Goal: Communication & Community: Participate in discussion

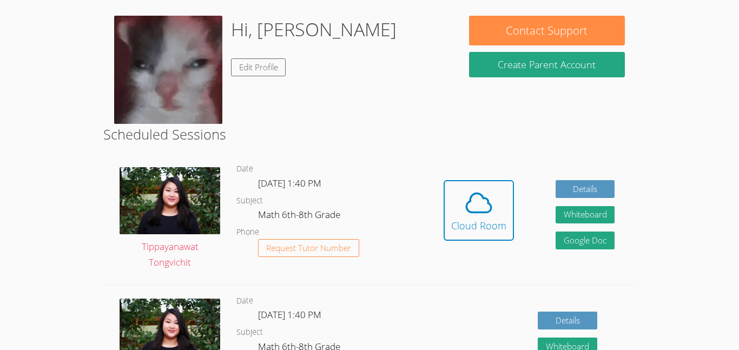
scroll to position [123, 0]
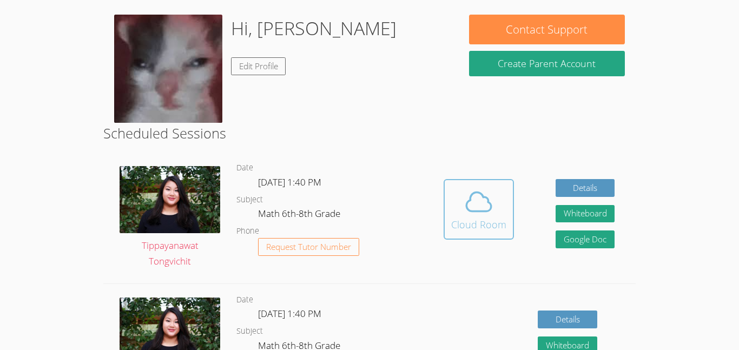
click at [459, 196] on span at bounding box center [478, 202] width 55 height 30
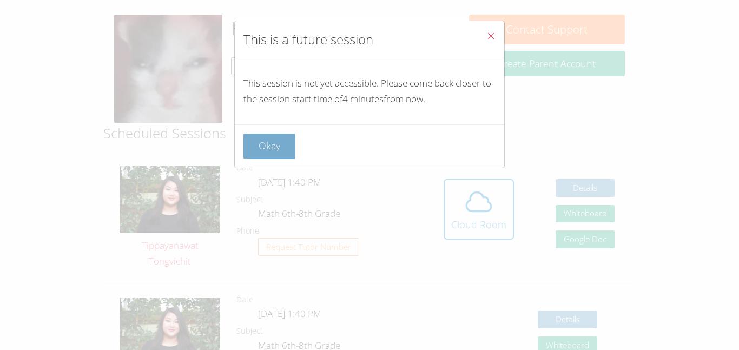
click at [272, 135] on button "Okay" at bounding box center [269, 146] width 52 height 25
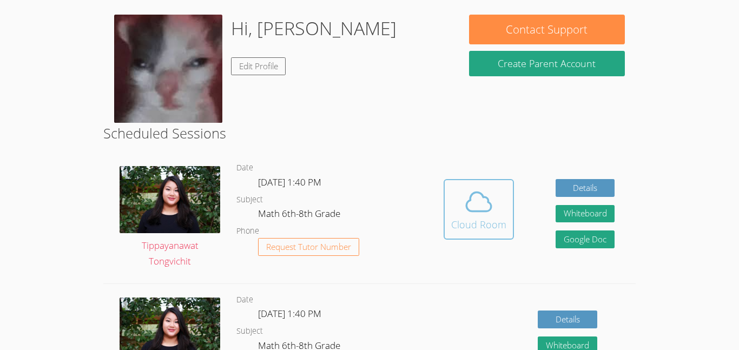
click at [498, 195] on span at bounding box center [478, 202] width 55 height 30
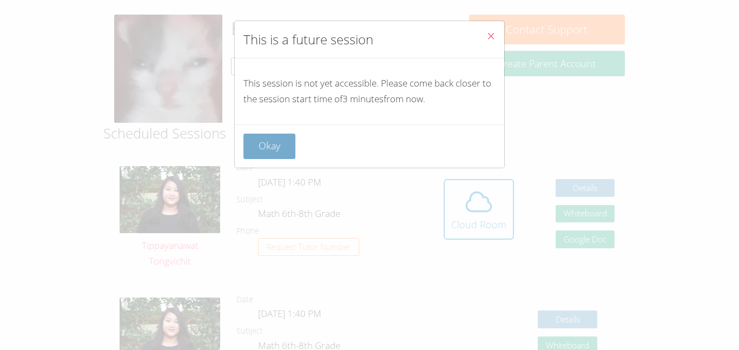
click at [294, 146] on button "Okay" at bounding box center [269, 146] width 52 height 25
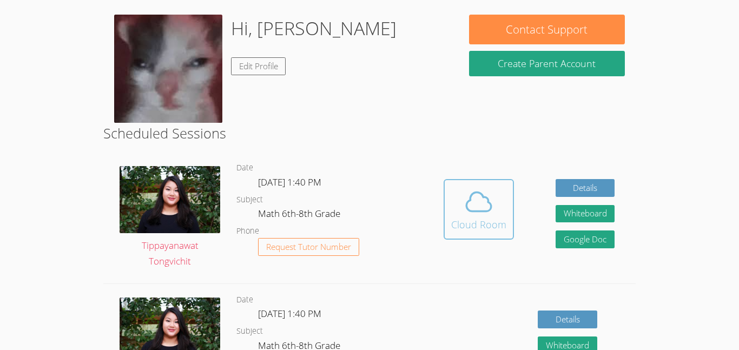
click at [500, 202] on span at bounding box center [478, 202] width 55 height 30
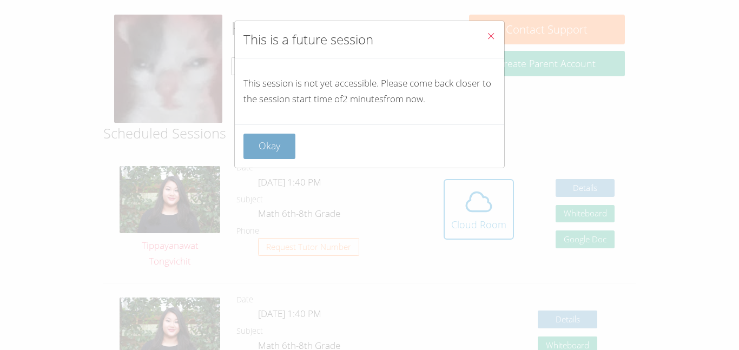
click at [265, 159] on button "Okay" at bounding box center [269, 146] width 52 height 25
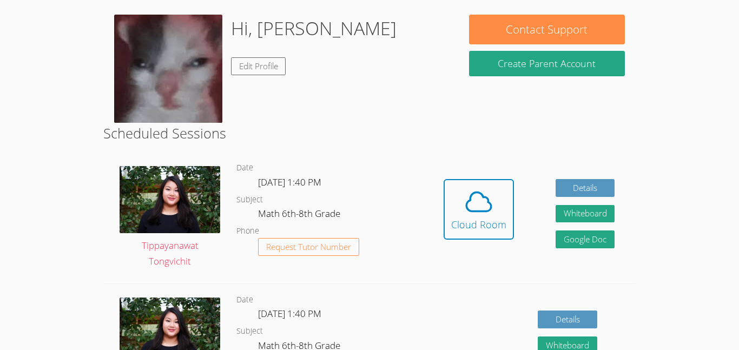
click at [144, 71] on img at bounding box center [168, 69] width 108 height 108
click at [456, 229] on div "Cloud Room" at bounding box center [478, 224] width 55 height 15
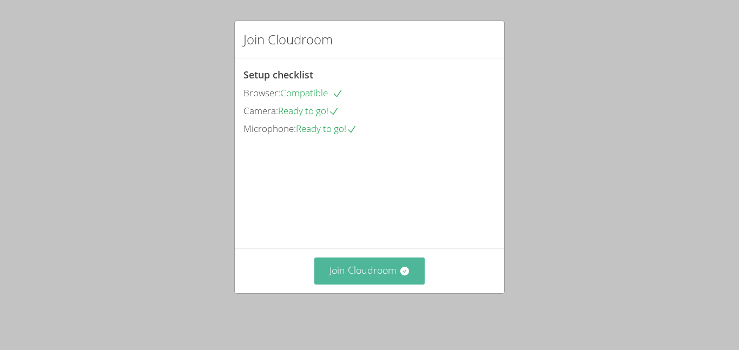
click at [370, 281] on button "Join Cloudroom" at bounding box center [369, 271] width 111 height 27
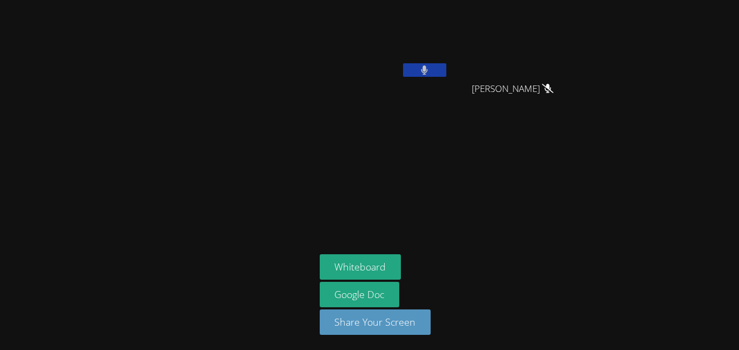
click at [435, 70] on button at bounding box center [424, 70] width 43 height 14
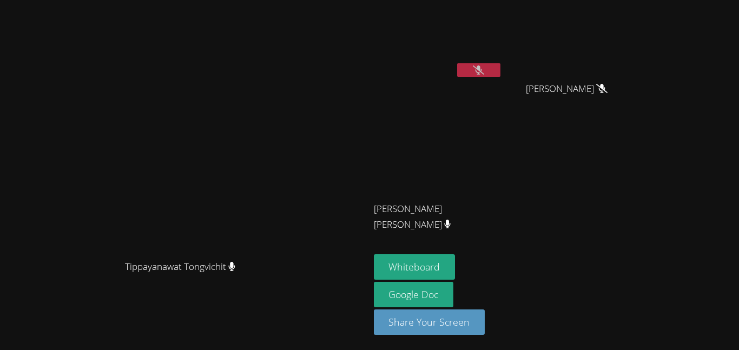
click at [500, 74] on button at bounding box center [478, 70] width 43 height 14
click at [500, 67] on button at bounding box center [478, 70] width 43 height 14
click at [456, 259] on button "Whiteboard" at bounding box center [415, 266] width 82 height 25
click at [500, 76] on button at bounding box center [478, 70] width 43 height 14
click at [500, 72] on button at bounding box center [478, 70] width 43 height 14
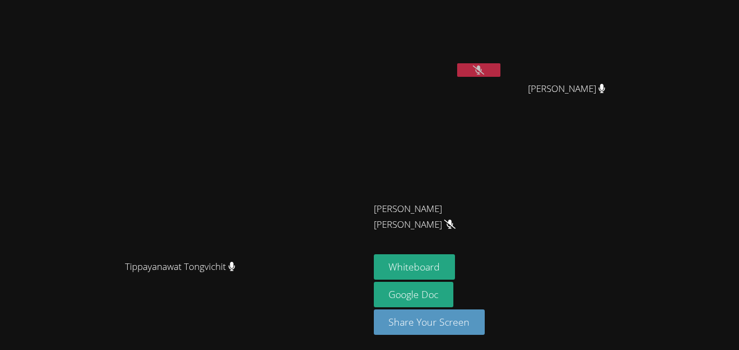
click at [484, 74] on icon at bounding box center [478, 69] width 11 height 9
click at [482, 70] on icon at bounding box center [479, 69] width 6 height 9
click at [500, 71] on button at bounding box center [478, 70] width 43 height 14
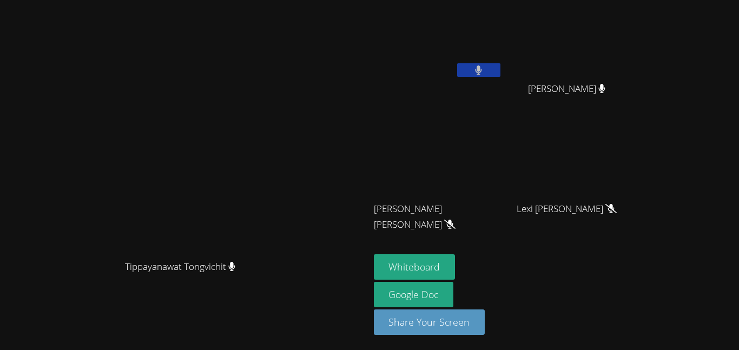
click at [500, 71] on button at bounding box center [478, 70] width 43 height 14
click at [500, 76] on button at bounding box center [478, 70] width 43 height 14
click at [500, 71] on button at bounding box center [478, 70] width 43 height 14
click at [500, 72] on button at bounding box center [478, 70] width 43 height 14
click at [500, 71] on button at bounding box center [478, 70] width 43 height 14
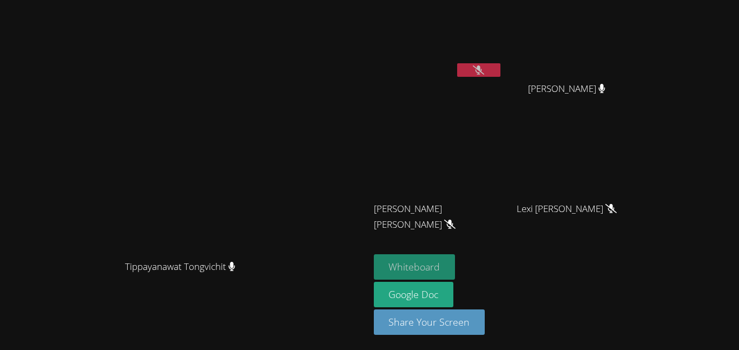
click at [456, 261] on button "Whiteboard" at bounding box center [415, 266] width 82 height 25
click at [456, 263] on button "Whiteboard" at bounding box center [415, 266] width 82 height 25
click at [456, 267] on button "Whiteboard" at bounding box center [415, 266] width 82 height 25
click at [456, 266] on button "Whiteboard" at bounding box center [415, 266] width 82 height 25
click at [456, 268] on button "Whiteboard" at bounding box center [415, 266] width 82 height 25
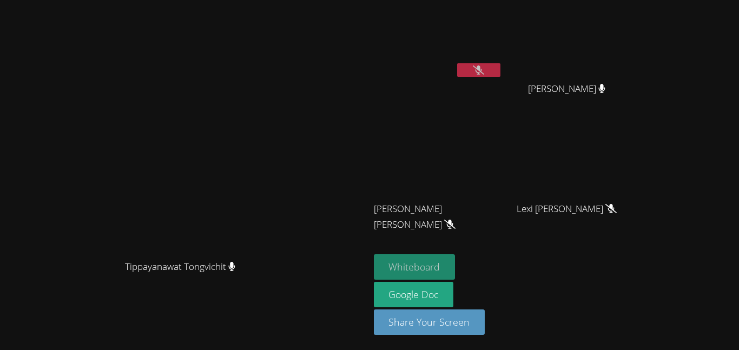
click at [456, 254] on button "Whiteboard" at bounding box center [415, 266] width 82 height 25
click at [456, 265] on button "Whiteboard" at bounding box center [415, 266] width 82 height 25
click at [456, 276] on button "Whiteboard" at bounding box center [415, 266] width 82 height 25
click at [456, 263] on button "Whiteboard" at bounding box center [415, 266] width 82 height 25
click at [456, 259] on button "Whiteboard" at bounding box center [415, 266] width 82 height 25
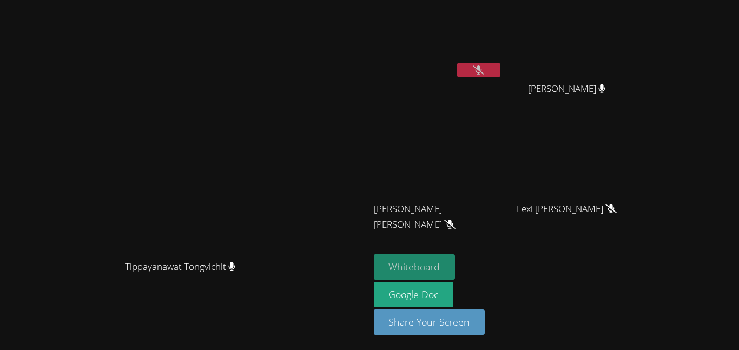
click at [456, 258] on button "Whiteboard" at bounding box center [415, 266] width 82 height 25
click at [456, 261] on button "Whiteboard" at bounding box center [415, 266] width 82 height 25
click at [456, 269] on button "Whiteboard" at bounding box center [415, 266] width 82 height 25
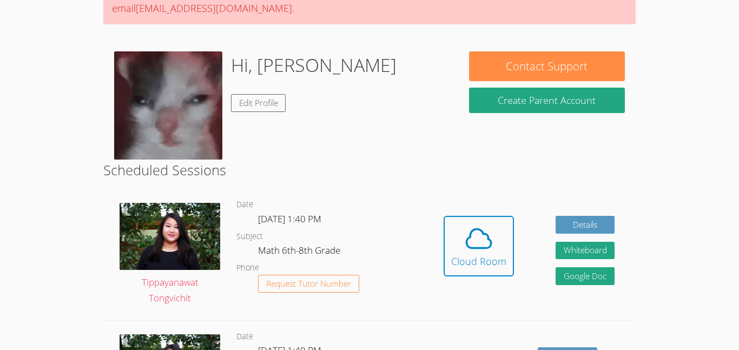
scroll to position [87, 0]
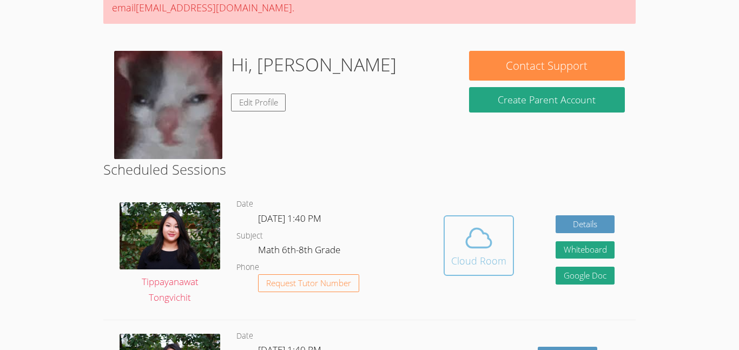
click at [490, 240] on icon at bounding box center [478, 238] width 25 height 19
click at [470, 266] on div "Cloud Room" at bounding box center [478, 260] width 55 height 15
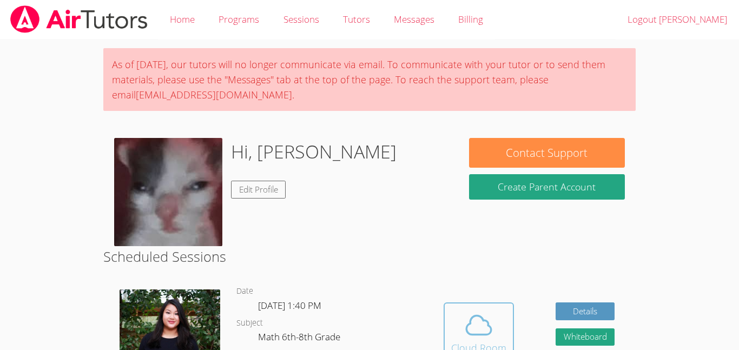
click at [448, 322] on button "Cloud Room" at bounding box center [479, 332] width 70 height 61
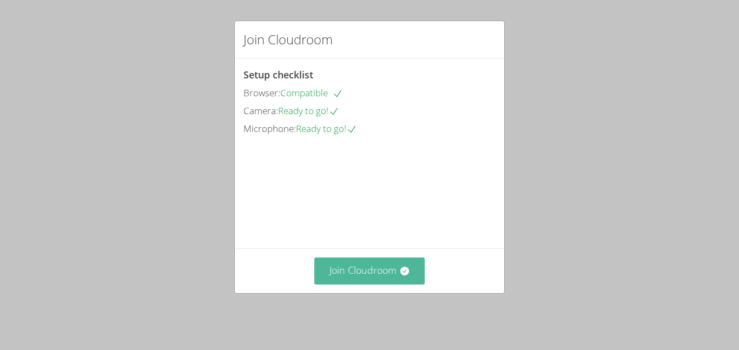
click at [338, 268] on button "Join Cloudroom" at bounding box center [369, 271] width 111 height 27
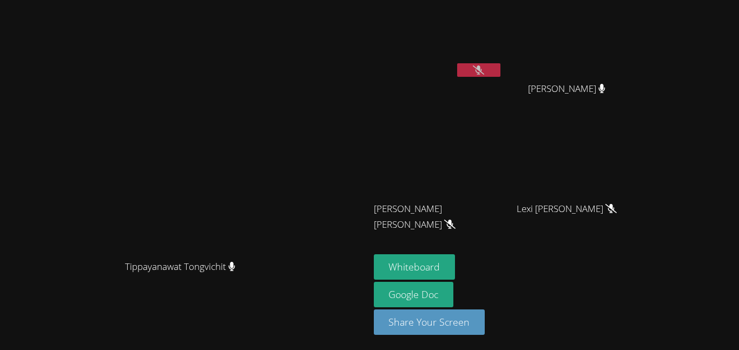
click at [500, 72] on button at bounding box center [478, 70] width 43 height 14
click at [456, 263] on button "Whiteboard" at bounding box center [415, 266] width 82 height 25
click at [456, 272] on button "Whiteboard" at bounding box center [415, 266] width 82 height 25
click at [456, 258] on button "Whiteboard" at bounding box center [415, 266] width 82 height 25
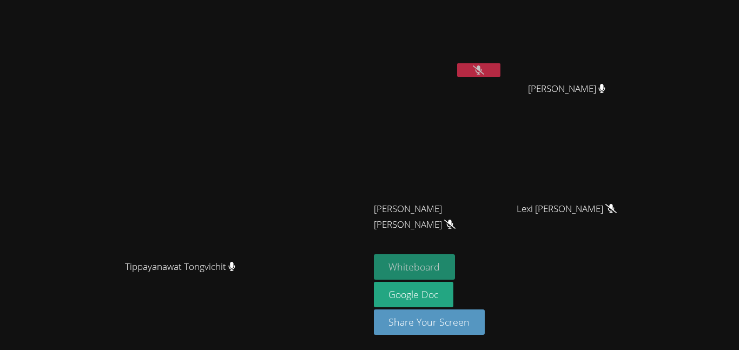
click at [456, 269] on button "Whiteboard" at bounding box center [415, 266] width 82 height 25
click at [456, 270] on button "Whiteboard" at bounding box center [415, 266] width 82 height 25
click at [456, 267] on button "Whiteboard" at bounding box center [415, 266] width 82 height 25
click at [456, 266] on button "Whiteboard" at bounding box center [415, 266] width 82 height 25
click at [456, 257] on button "Whiteboard" at bounding box center [415, 266] width 82 height 25
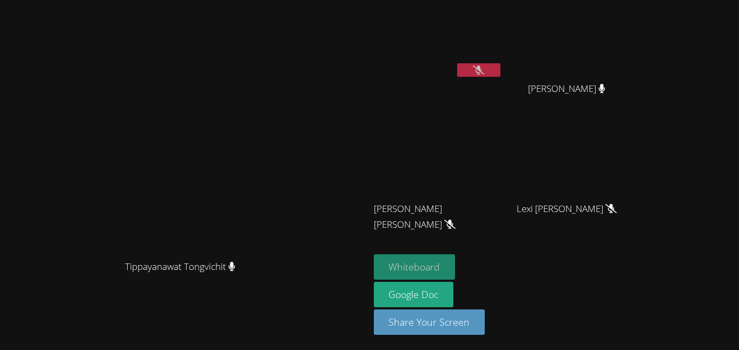
click at [456, 268] on button "Whiteboard" at bounding box center [415, 266] width 82 height 25
click at [266, 255] on video at bounding box center [184, 153] width 162 height 203
click at [456, 258] on button "Whiteboard" at bounding box center [415, 266] width 82 height 25
click at [456, 271] on button "Whiteboard" at bounding box center [415, 266] width 82 height 25
click at [456, 255] on button "Whiteboard" at bounding box center [415, 266] width 82 height 25
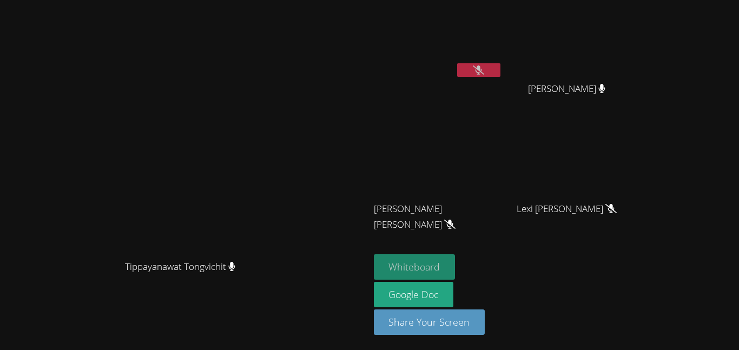
click at [456, 263] on button "Whiteboard" at bounding box center [415, 266] width 82 height 25
click at [503, 59] on video at bounding box center [438, 40] width 129 height 72
click at [503, 62] on video at bounding box center [438, 40] width 129 height 72
click at [484, 74] on icon at bounding box center [478, 69] width 11 height 9
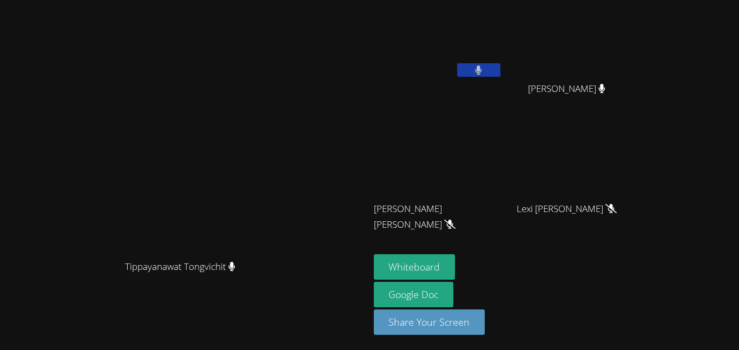
click at [500, 71] on button at bounding box center [478, 70] width 43 height 14
click at [484, 70] on icon at bounding box center [478, 69] width 11 height 9
click at [500, 70] on button at bounding box center [478, 70] width 43 height 14
